Goal: Check status

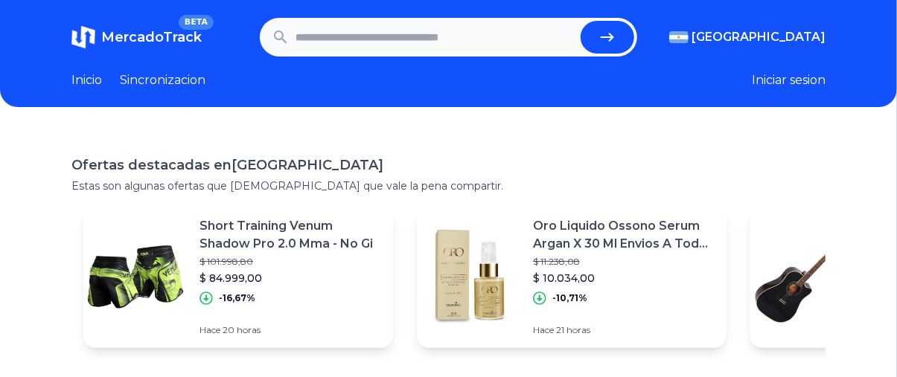
click at [490, 47] on input "text" at bounding box center [434, 37] width 279 height 33
paste input "**********"
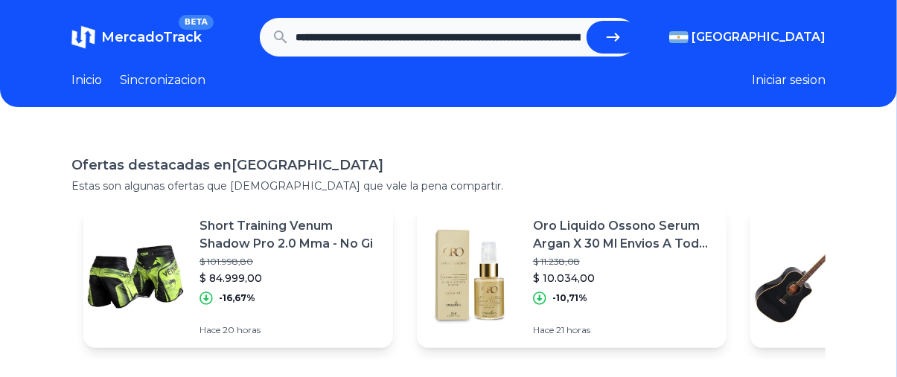
click at [622, 31] on icon "submit" at bounding box center [613, 37] width 18 height 18
type input "*****"
